Goal: Task Accomplishment & Management: Complete application form

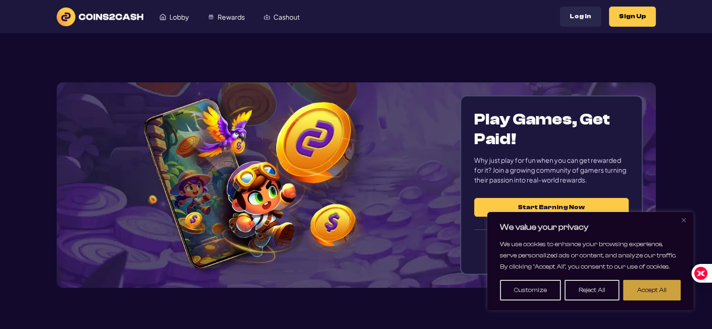
click at [638, 289] on button "Accept All" at bounding box center [652, 290] width 58 height 21
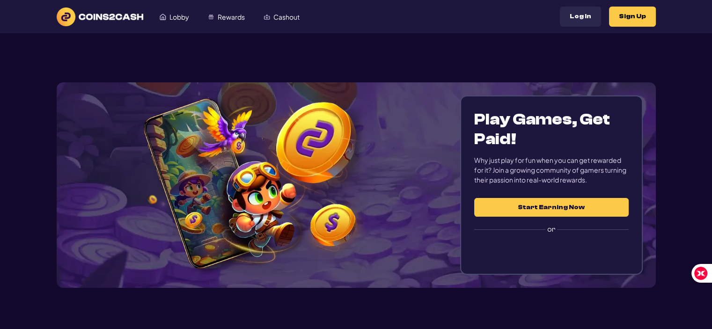
click at [555, 207] on button "Start Earning Now" at bounding box center [552, 207] width 154 height 19
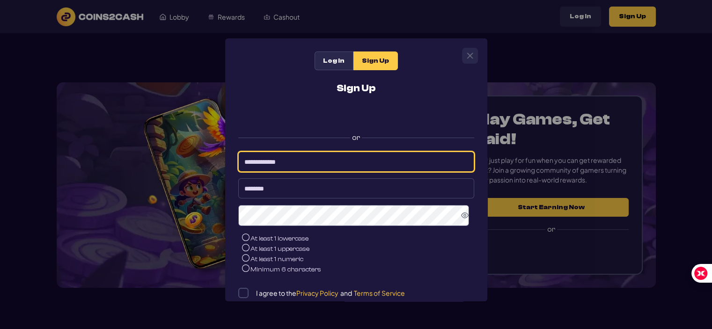
click at [298, 161] on input at bounding box center [356, 162] width 236 height 20
type input "**********"
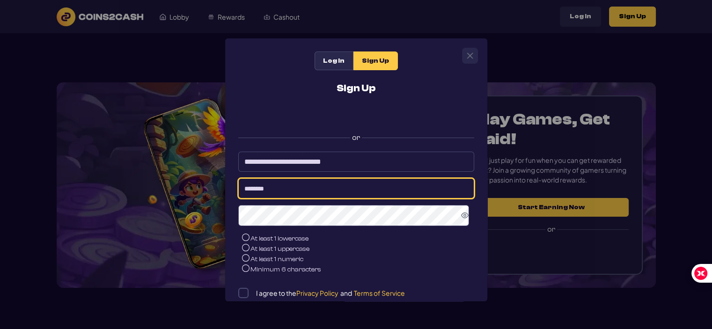
click at [322, 194] on input at bounding box center [356, 188] width 236 height 20
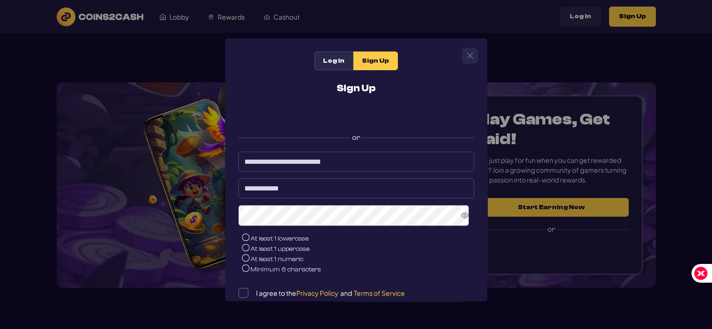
drag, startPoint x: 410, startPoint y: 231, endPoint x: 431, endPoint y: 244, distance: 24.6
click at [423, 249] on li "At least 1 uppercase" at bounding box center [358, 249] width 232 height 10
click at [462, 219] on icon "Show Password" at bounding box center [464, 215] width 7 height 7
click at [462, 219] on icon "Hide Password" at bounding box center [464, 215] width 7 height 7
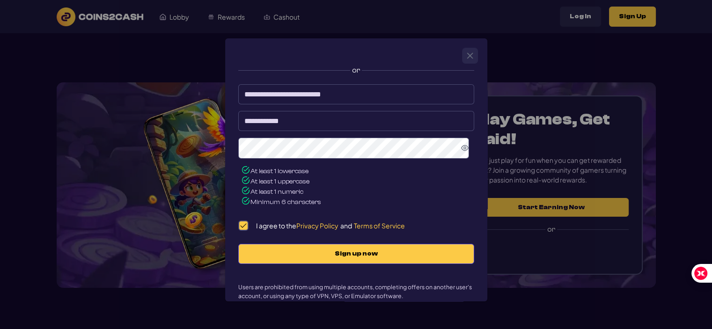
scroll to position [69, 0]
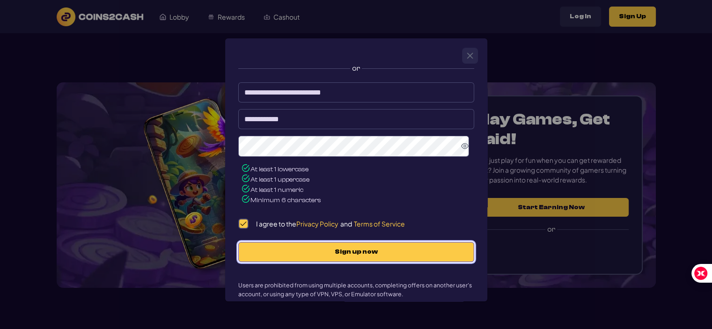
click at [402, 252] on span "Sign up now" at bounding box center [356, 252] width 216 height 8
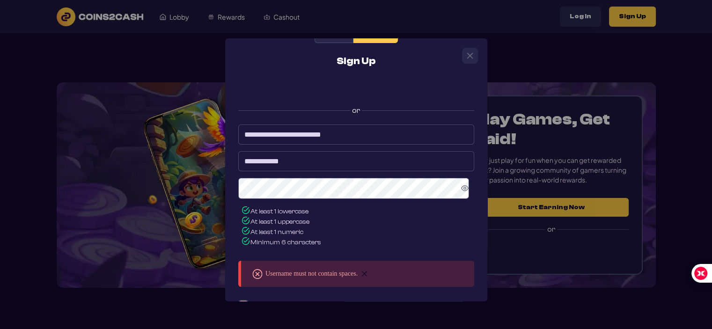
scroll to position [0, 0]
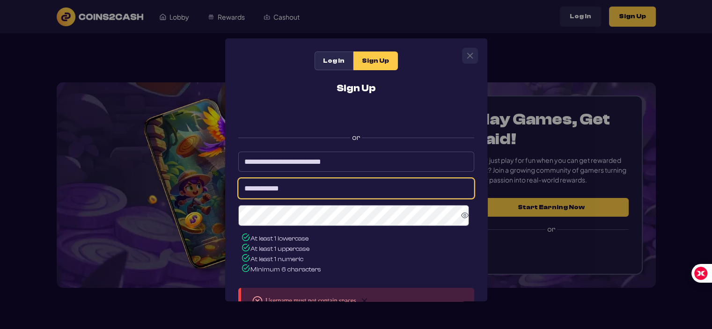
click at [281, 191] on input "**********" at bounding box center [356, 188] width 236 height 20
click at [292, 193] on input "**********" at bounding box center [356, 188] width 236 height 20
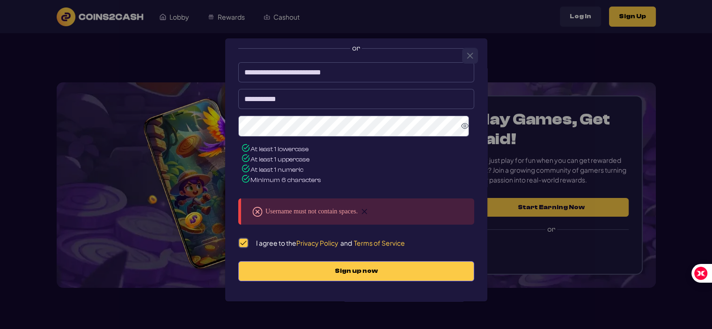
scroll to position [92, 0]
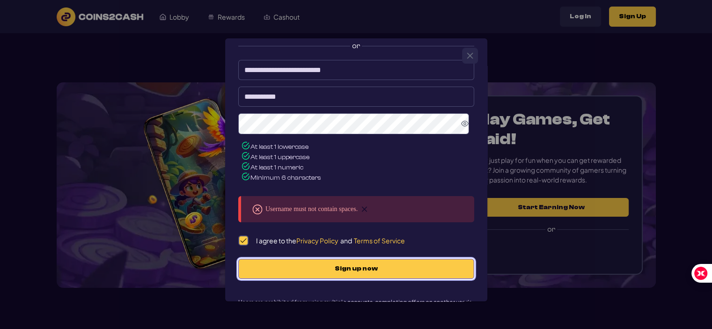
click at [365, 270] on span "Sign up now" at bounding box center [356, 269] width 216 height 8
click at [350, 274] on button "Sign up now" at bounding box center [356, 269] width 236 height 20
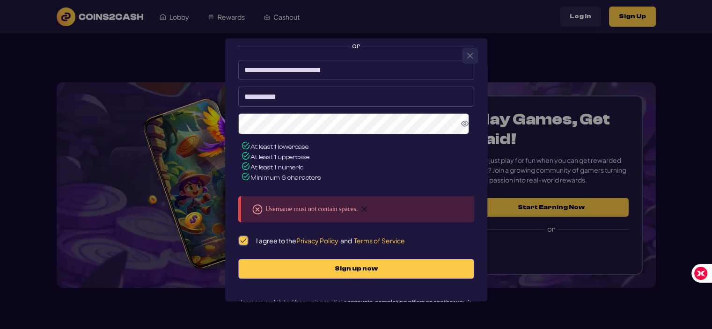
click at [368, 210] on img at bounding box center [364, 209] width 7 height 7
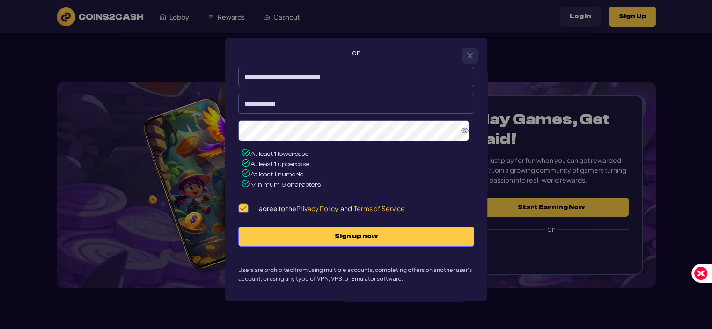
scroll to position [86, 0]
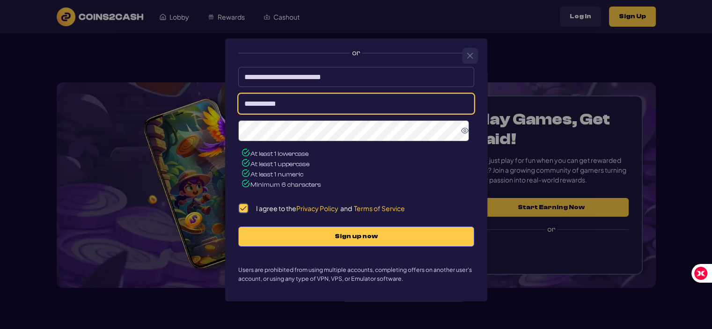
click at [315, 108] on input "**********" at bounding box center [356, 104] width 236 height 20
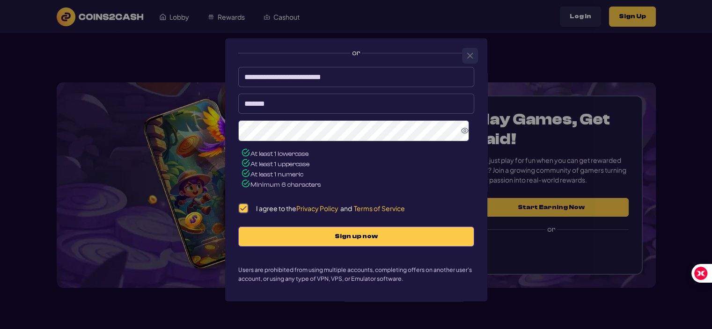
type input "*******"
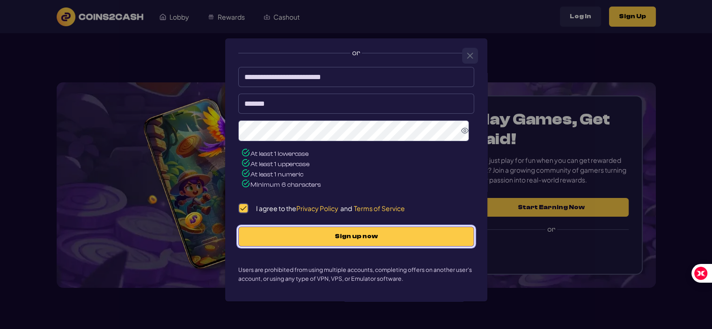
click at [354, 236] on span "Sign up now" at bounding box center [356, 237] width 216 height 8
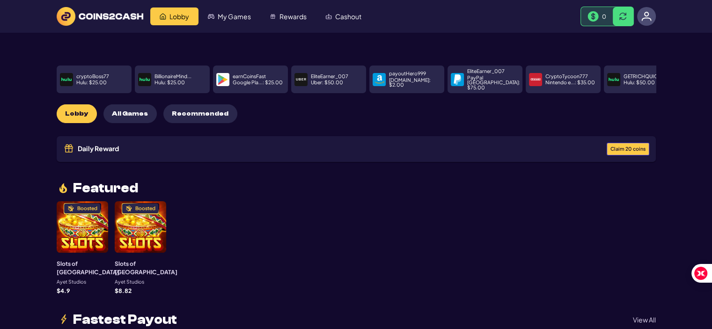
click at [630, 147] on span "Claim 20 coins" at bounding box center [628, 149] width 35 height 5
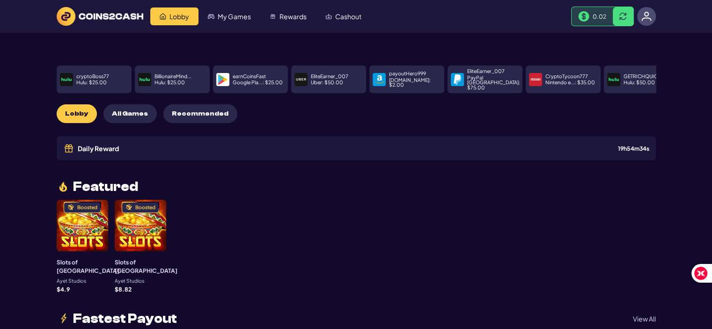
click at [557, 215] on div "Daily Reward Received! Congratulations! You’ve received a reward: 20 C2C coins.…" at bounding box center [356, 164] width 712 height 329
click at [196, 110] on span "Recommended" at bounding box center [200, 114] width 57 height 8
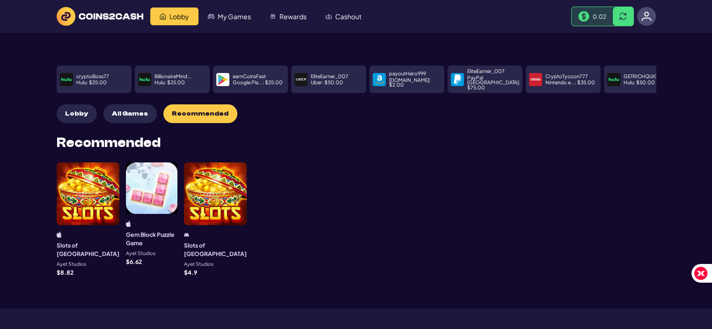
click at [78, 188] on div at bounding box center [88, 194] width 63 height 63
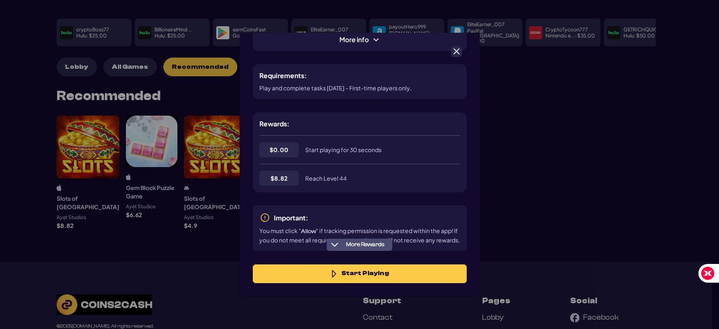
scroll to position [116, 0]
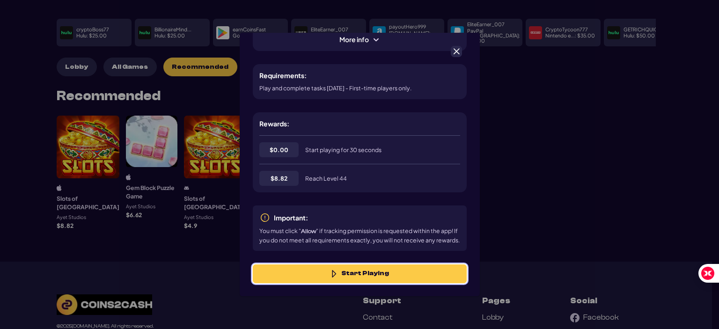
click at [372, 272] on button "Start Playing" at bounding box center [360, 274] width 214 height 19
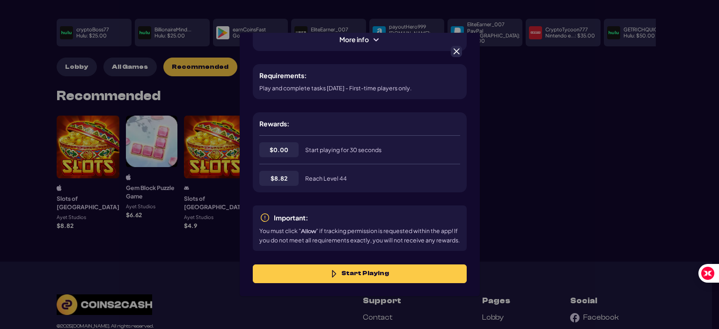
click at [178, 237] on div "Slots of Vegas $ 8.82 8820 Start Playing More info Requirements: Play and compl…" at bounding box center [359, 164] width 719 height 329
click at [460, 50] on div at bounding box center [456, 51] width 11 height 11
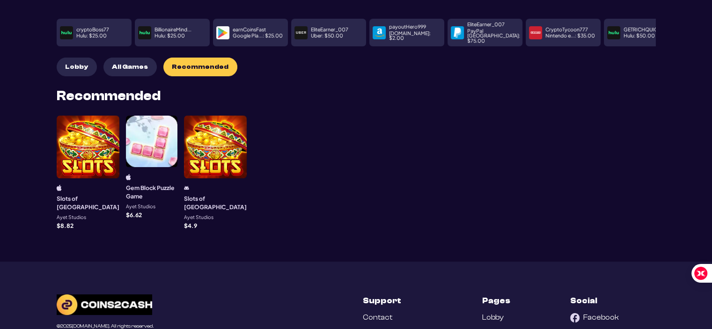
click at [217, 140] on div at bounding box center [215, 147] width 63 height 63
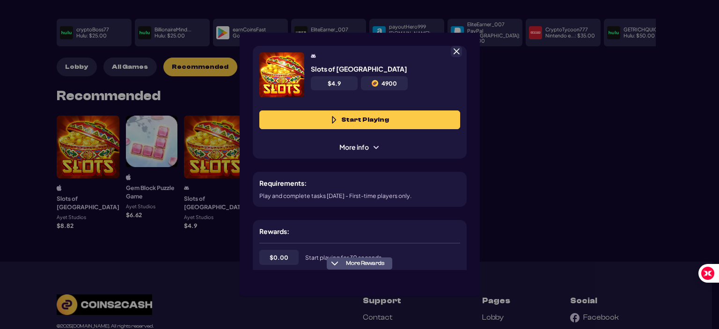
click at [377, 115] on button "Start Playing" at bounding box center [360, 120] width 201 height 19
